Goal: Task Accomplishment & Management: Use online tool/utility

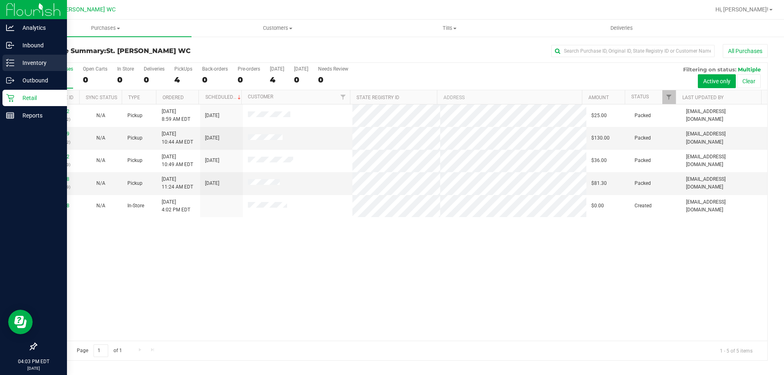
click at [14, 60] on line at bounding box center [11, 60] width 4 height 0
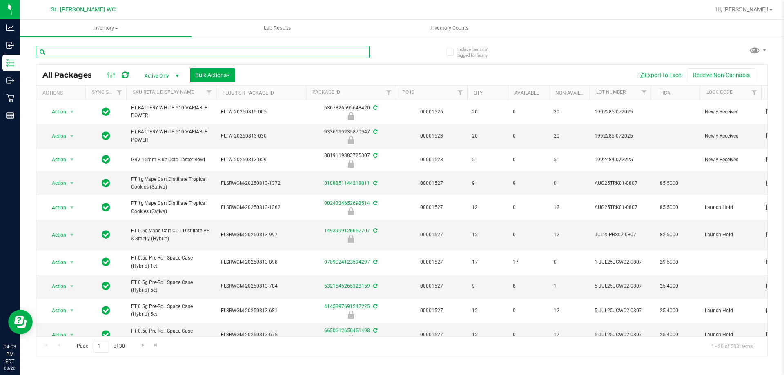
click at [184, 54] on input "text" at bounding box center [203, 52] width 334 height 12
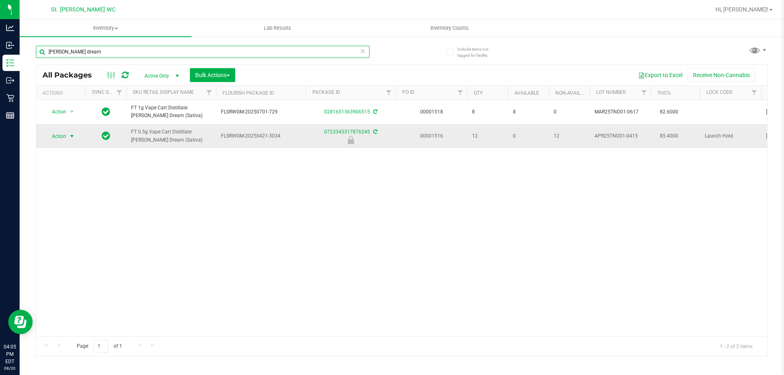
type input "[PERSON_NAME] dream"
click at [69, 138] on span "select" at bounding box center [72, 136] width 7 height 7
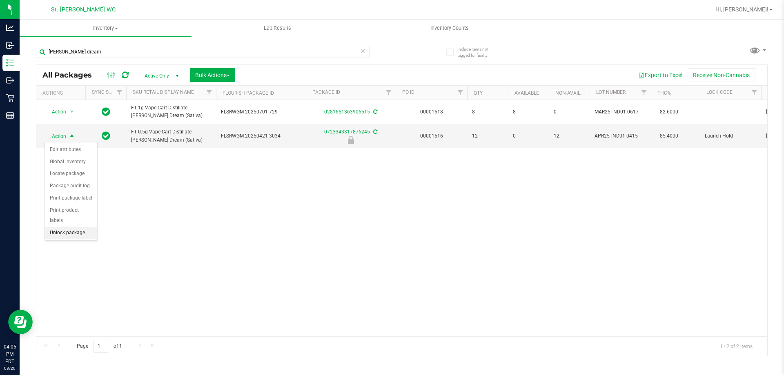
click at [66, 227] on li "Unlock package" at bounding box center [71, 233] width 52 height 12
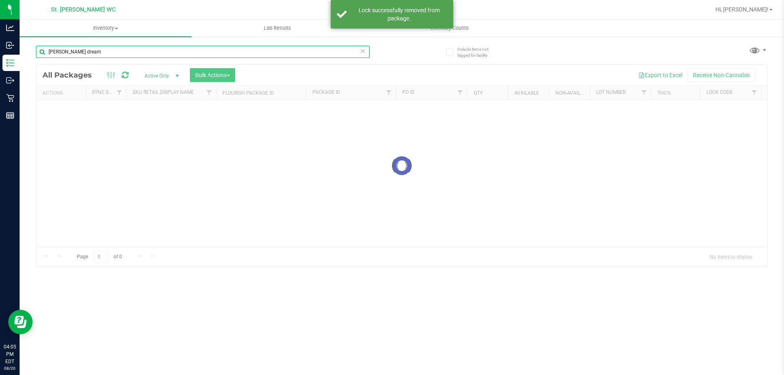
click at [120, 54] on input "[PERSON_NAME] dream" at bounding box center [203, 52] width 334 height 12
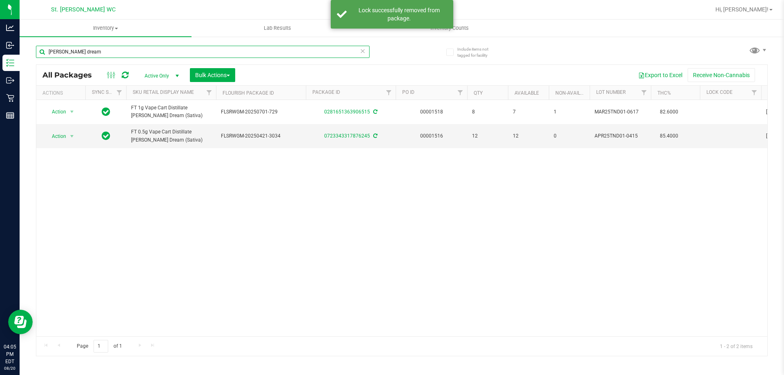
click at [120, 54] on input "[PERSON_NAME] dream" at bounding box center [203, 52] width 334 height 12
type input "1703"
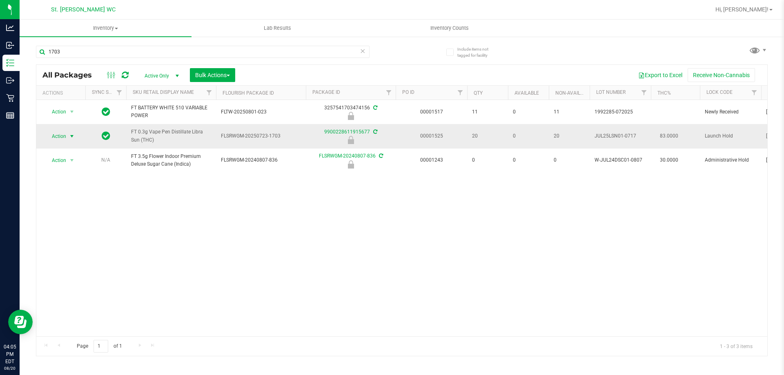
click at [62, 137] on span "Action" at bounding box center [56, 136] width 22 height 11
click at [66, 227] on li "Unlock package" at bounding box center [71, 233] width 52 height 12
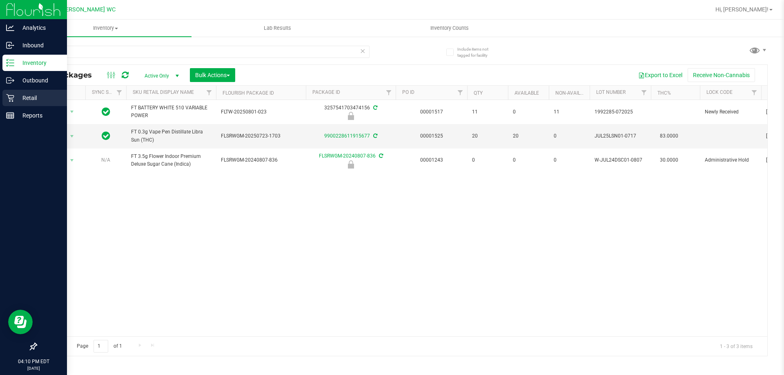
click at [13, 95] on icon at bounding box center [10, 98] width 8 height 8
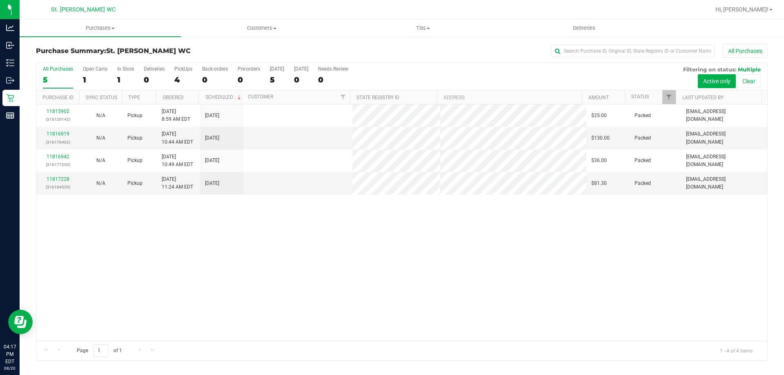
click at [263, 283] on div "11815902 (316129142) N/A Pickup [DATE] 8:59 AM EDT 8/20/2025 $25.00 Packed [EMA…" at bounding box center [401, 223] width 731 height 236
click at [112, 26] on span "Purchases" at bounding box center [100, 27] width 161 height 7
click at [67, 67] on span "All purchases" at bounding box center [49, 68] width 58 height 7
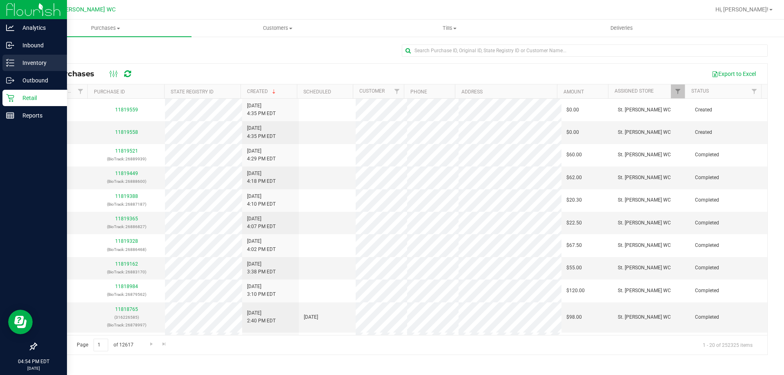
click at [7, 65] on icon at bounding box center [10, 63] width 8 height 8
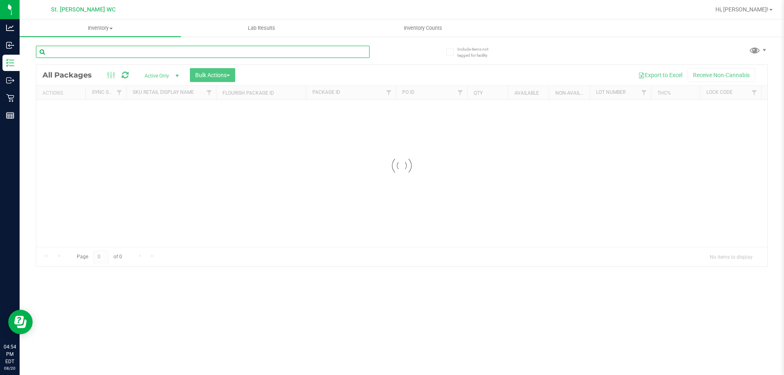
click at [82, 52] on input "text" at bounding box center [203, 52] width 334 height 12
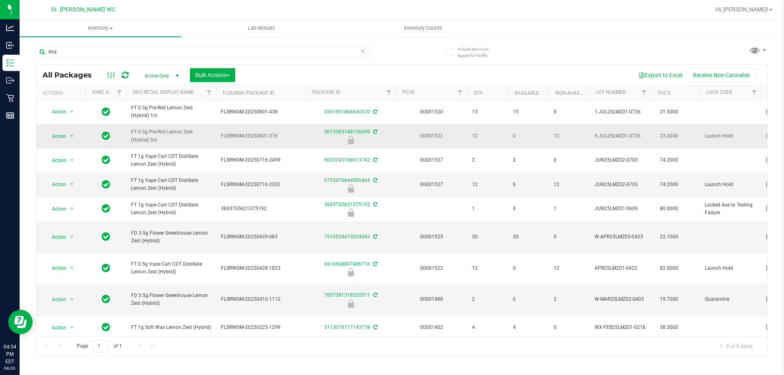
drag, startPoint x: 159, startPoint y: 140, endPoint x: 133, endPoint y: 130, distance: 27.8
click at [130, 131] on td "FT 0.5g Pre-Roll Lemon Zest (Hybrid) 5ct" at bounding box center [171, 136] width 90 height 24
copy span "FT 0.5g Pre-Roll Lemon Zest (Hybrid) 5ct"
click at [103, 51] on input "lmz" at bounding box center [203, 52] width 334 height 12
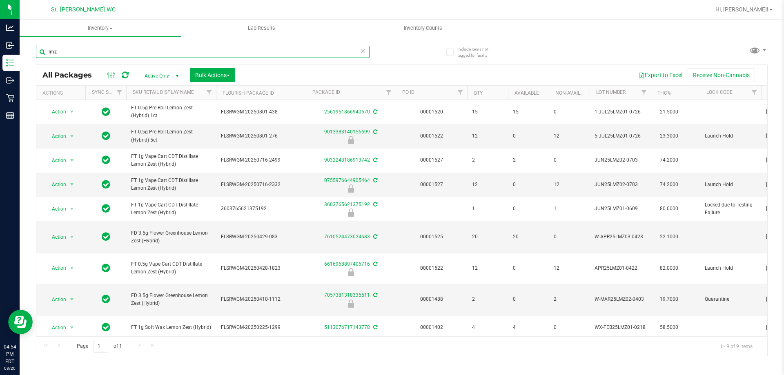
paste input "FT 0.5g Pre-Roll Lemon Zest (Hybrid) 5ct"
type input "FT 0.5g Pre-Roll Lemon Zest (Hybrid) 5ct"
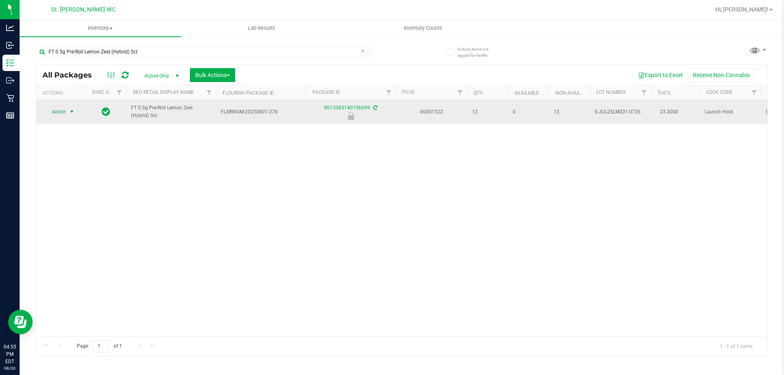
click at [63, 112] on span "Action" at bounding box center [56, 111] width 22 height 11
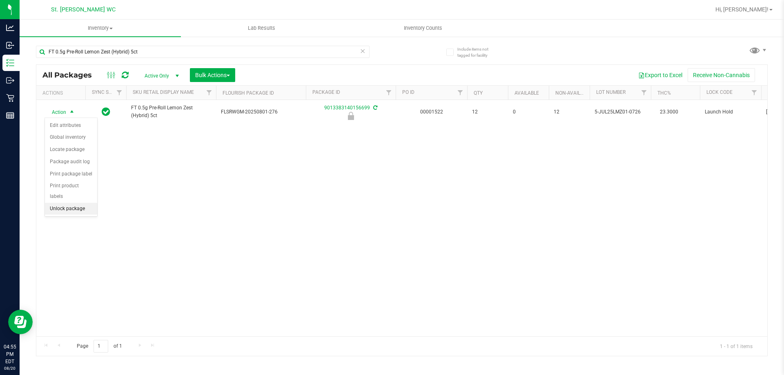
click at [72, 203] on li "Unlock package" at bounding box center [71, 209] width 52 height 12
